Goal: Information Seeking & Learning: Learn about a topic

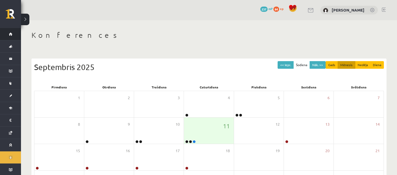
scroll to position [52, 0]
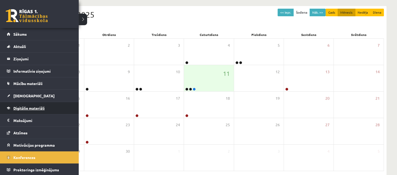
click at [33, 108] on span "Digitālie materiāli" at bounding box center [28, 108] width 31 height 5
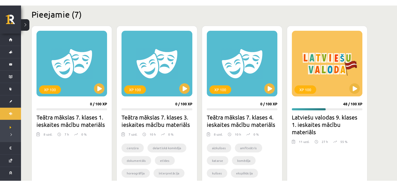
scroll to position [131, 0]
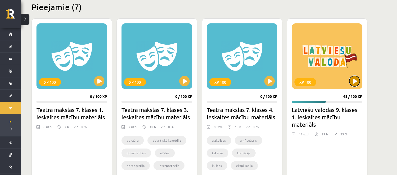
click at [352, 80] on button at bounding box center [354, 81] width 10 height 10
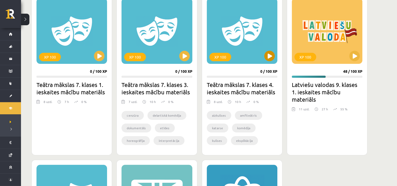
scroll to position [157, 0]
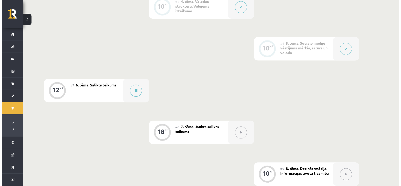
scroll to position [315, 0]
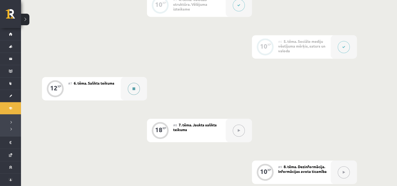
click at [133, 88] on icon at bounding box center [134, 88] width 3 height 3
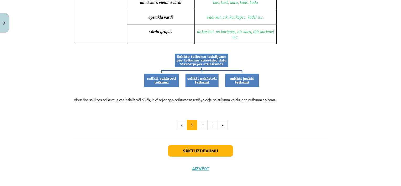
scroll to position [513, 0]
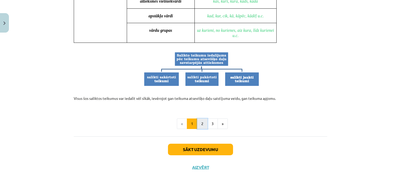
click at [202, 120] on button "2" at bounding box center [202, 123] width 10 height 10
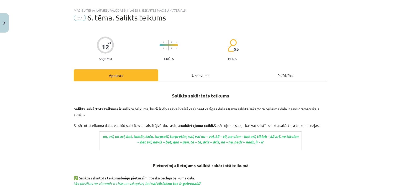
scroll to position [0, 0]
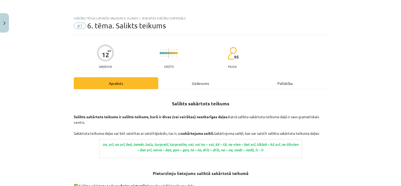
click at [194, 84] on div "Uzdevums" at bounding box center [200, 83] width 85 height 12
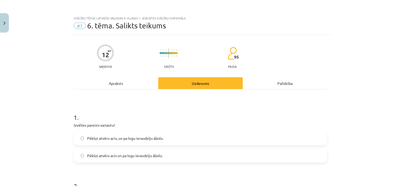
click at [117, 79] on div "Apraksts" at bounding box center [116, 83] width 85 height 12
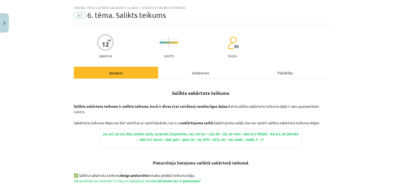
scroll to position [13, 0]
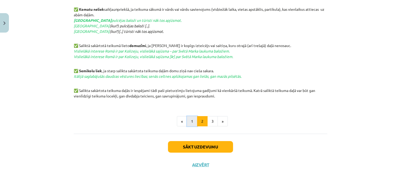
click at [189, 119] on button "1" at bounding box center [192, 121] width 10 height 10
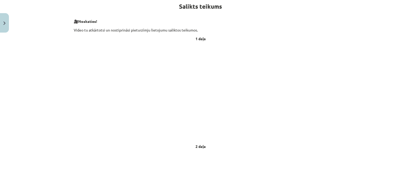
scroll to position [94, 0]
